Goal: Transaction & Acquisition: Obtain resource

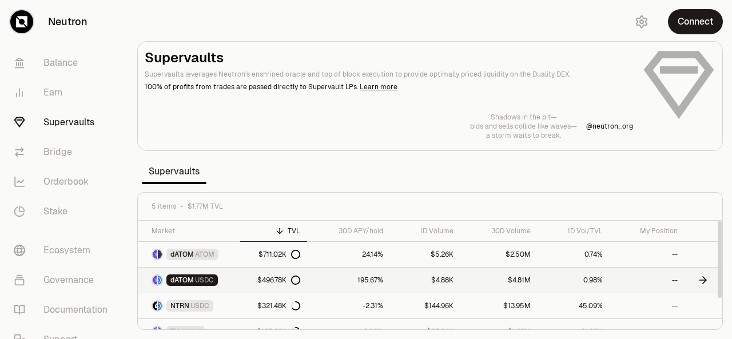
click at [264, 282] on div "$496.78K" at bounding box center [279, 280] width 43 height 9
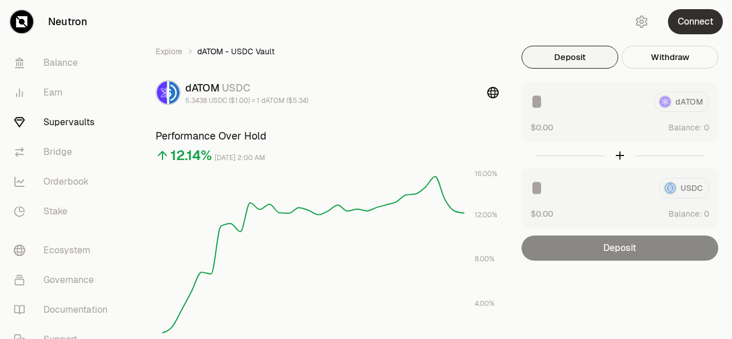
click at [695, 15] on button "Connect" at bounding box center [695, 21] width 55 height 25
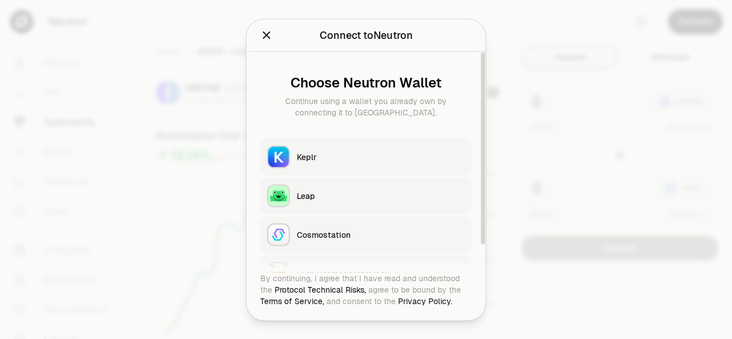
click at [316, 163] on button "Keplr" at bounding box center [366, 156] width 212 height 37
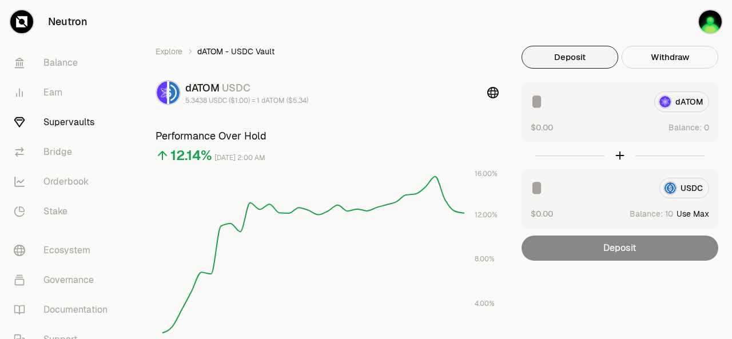
click at [692, 212] on button "Use Max" at bounding box center [693, 213] width 33 height 11
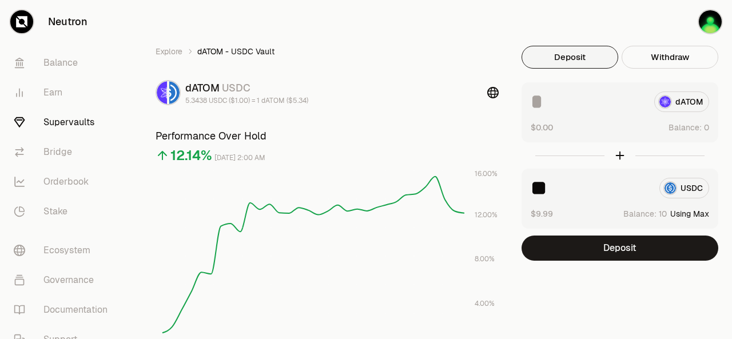
type input "**"
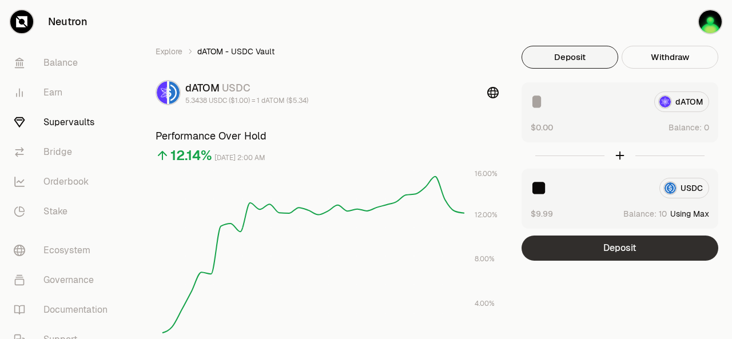
click at [646, 247] on button "Deposit" at bounding box center [620, 248] width 197 height 25
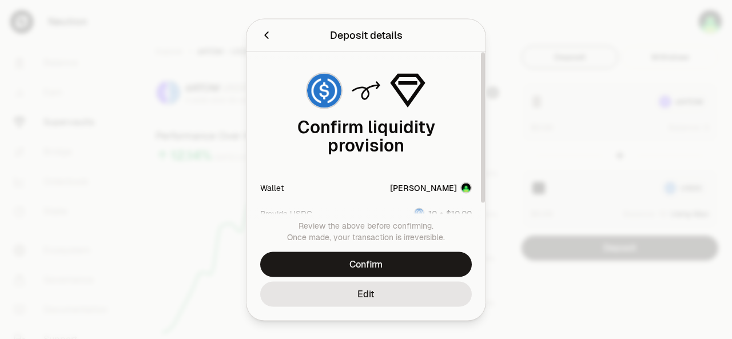
scroll to position [19, 0]
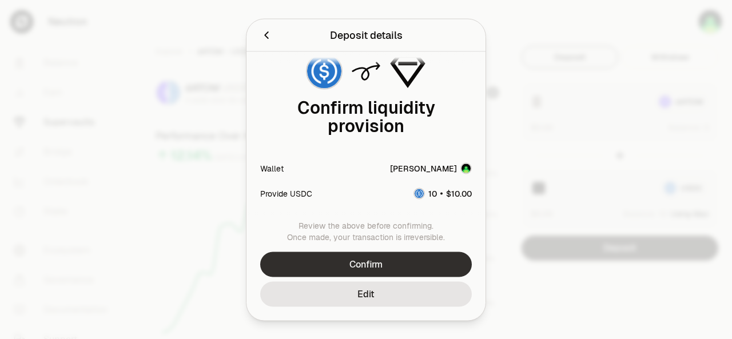
click at [365, 271] on button "Confirm" at bounding box center [366, 264] width 212 height 25
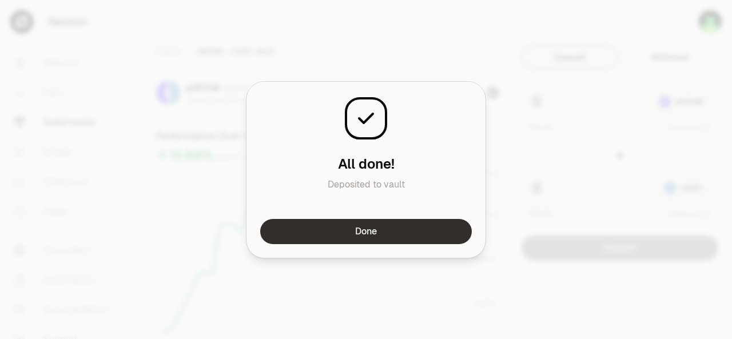
click at [311, 229] on button "Done" at bounding box center [366, 231] width 212 height 25
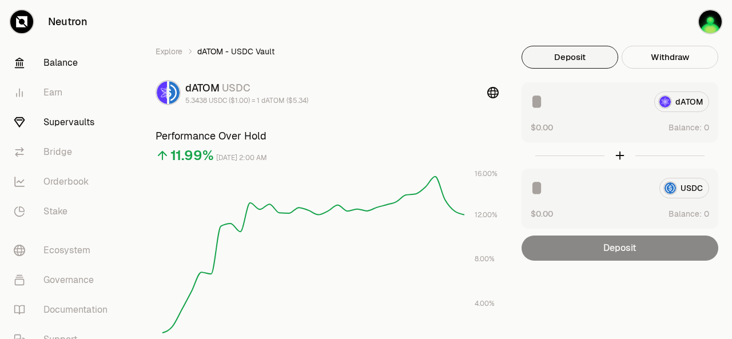
click at [53, 62] on link "Balance" at bounding box center [64, 63] width 119 height 30
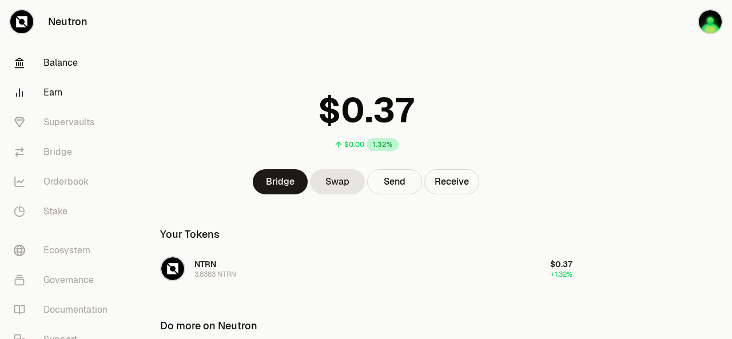
click at [55, 96] on link "Earn" at bounding box center [64, 93] width 119 height 30
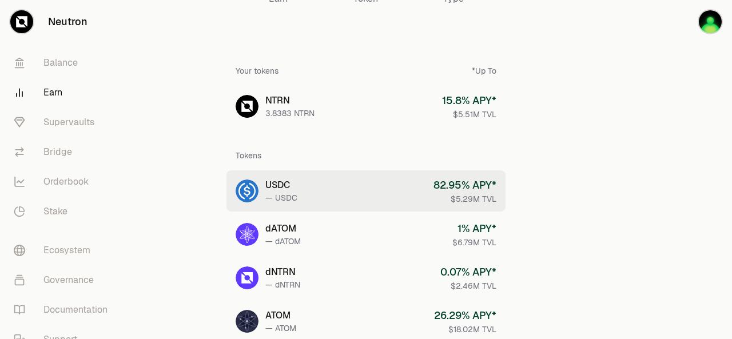
scroll to position [46, 0]
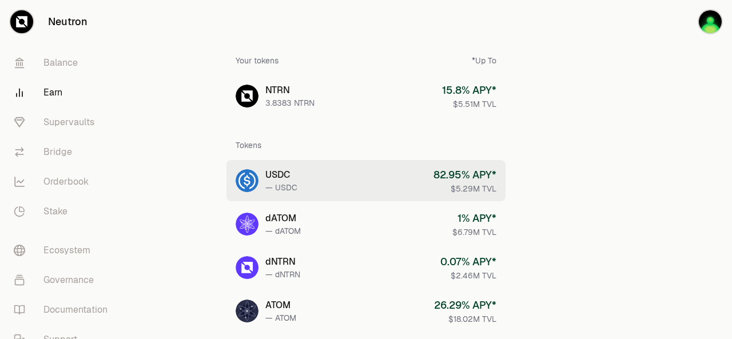
click at [376, 174] on link "USDC — USDC 82.95 % APY* $5.29M TVL" at bounding box center [366, 180] width 279 height 41
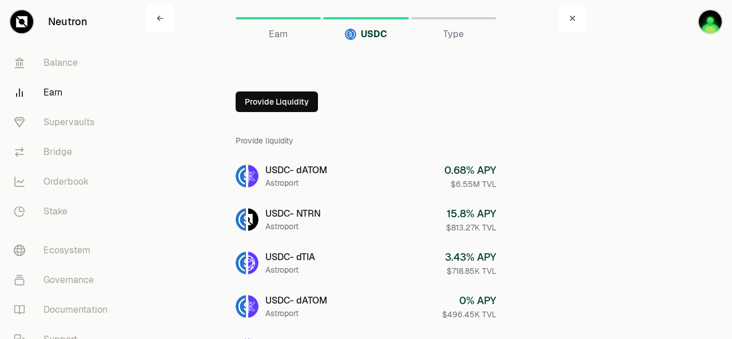
click at [57, 93] on link "Earn" at bounding box center [64, 93] width 119 height 30
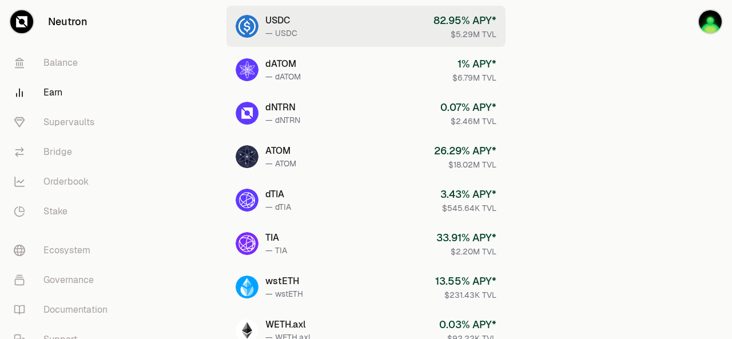
scroll to position [221, 0]
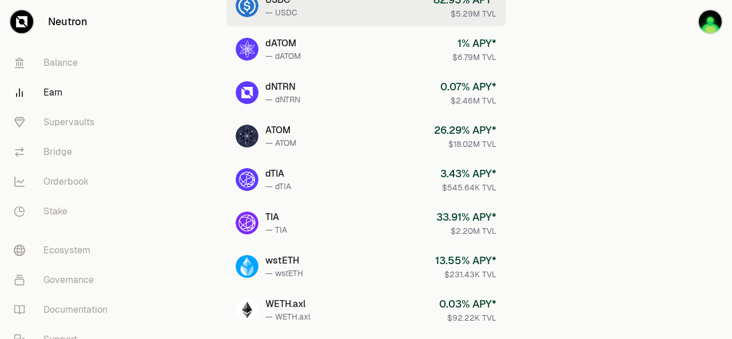
click at [260, 222] on link "TIA — TIA 33.91 % APY* $2.20M TVL" at bounding box center [366, 223] width 279 height 41
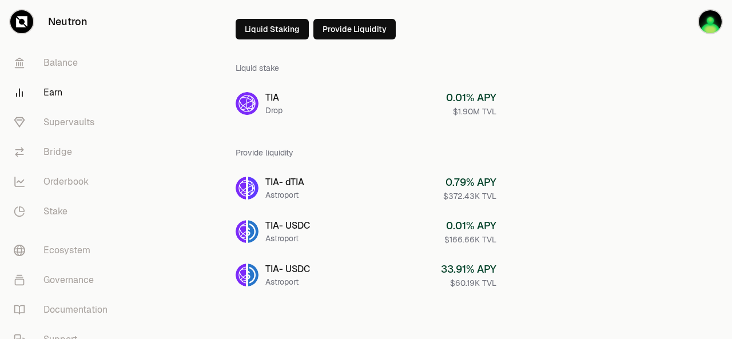
scroll to position [74, 0]
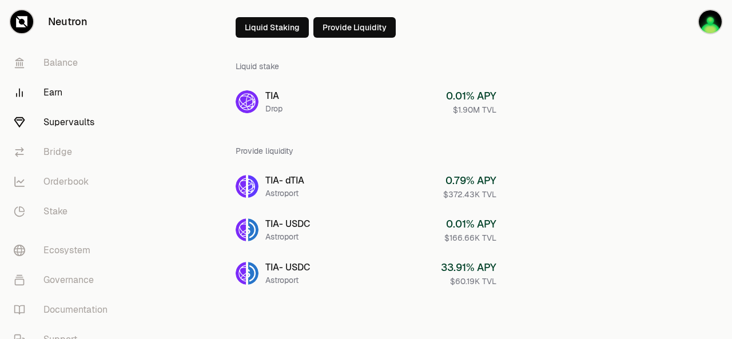
click at [88, 123] on link "Supervaults" at bounding box center [64, 123] width 119 height 30
